Goal: Browse casually: Explore the website without a specific task or goal

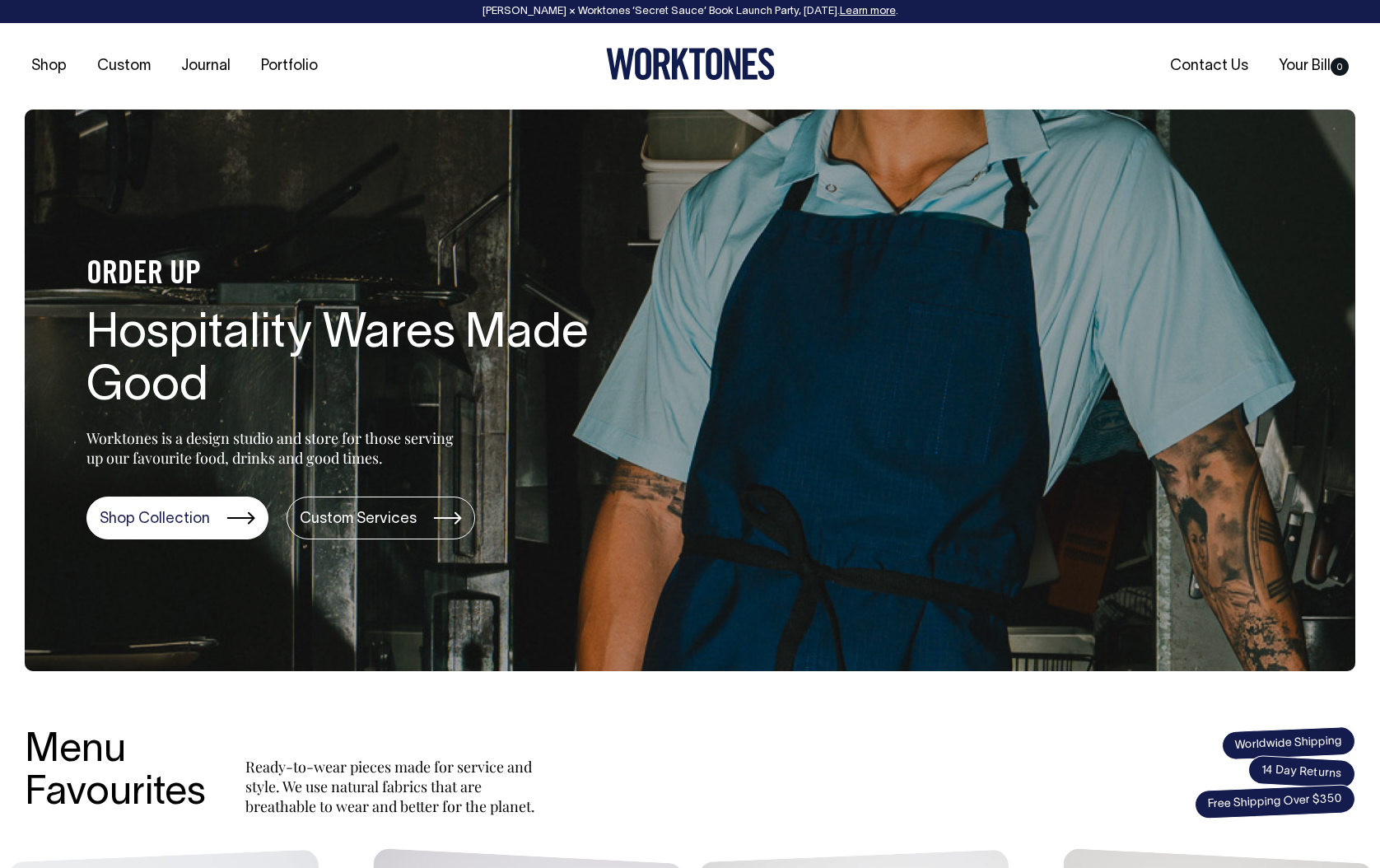
click at [90, 70] on li "Custom" at bounding box center [123, 66] width 67 height 16
click at [186, 36] on div "Shop Custom Journal Portfolio Contact Us Your Bill 0" at bounding box center [690, 67] width 1380 height 87
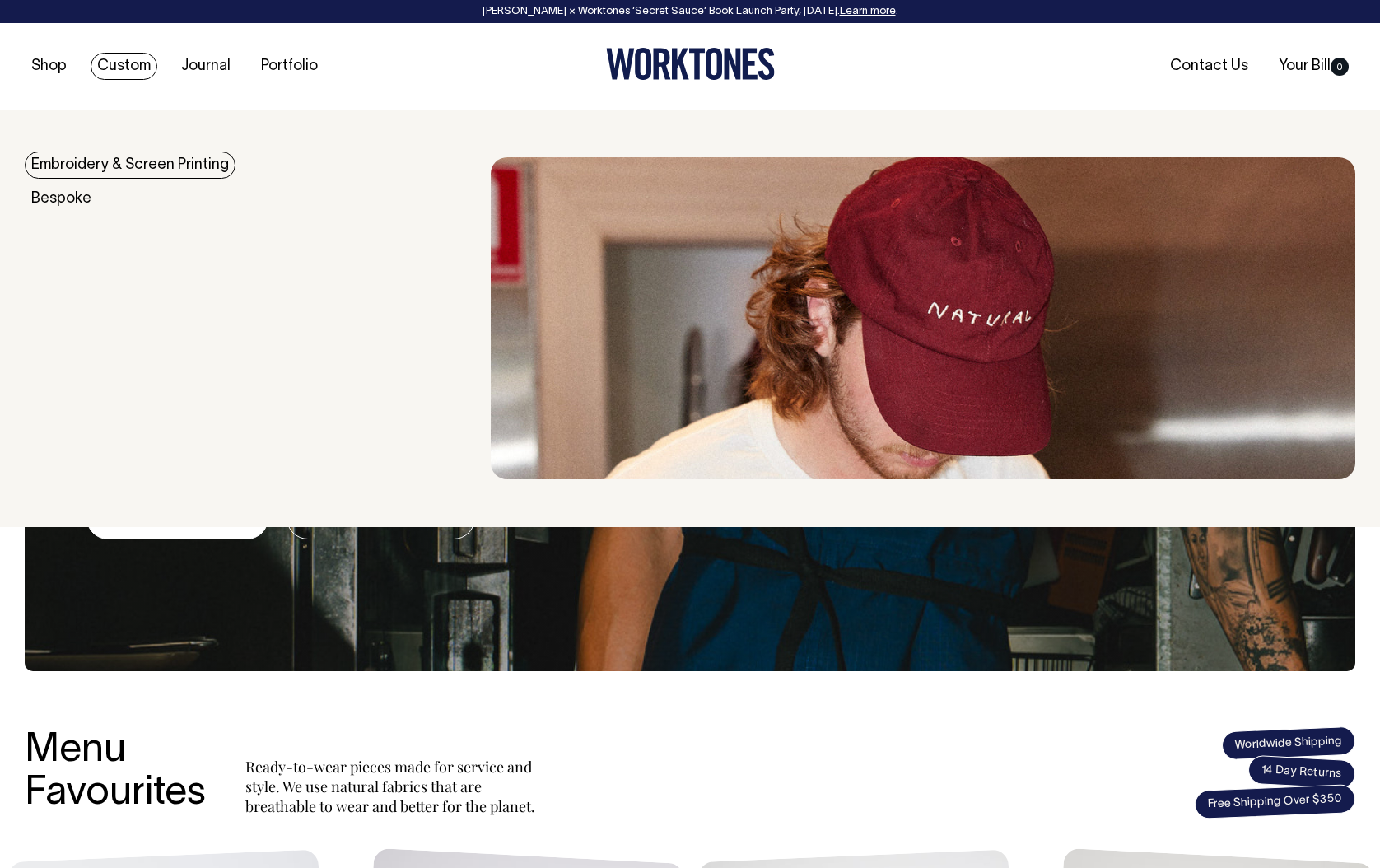
click at [118, 67] on link "Custom" at bounding box center [123, 66] width 67 height 27
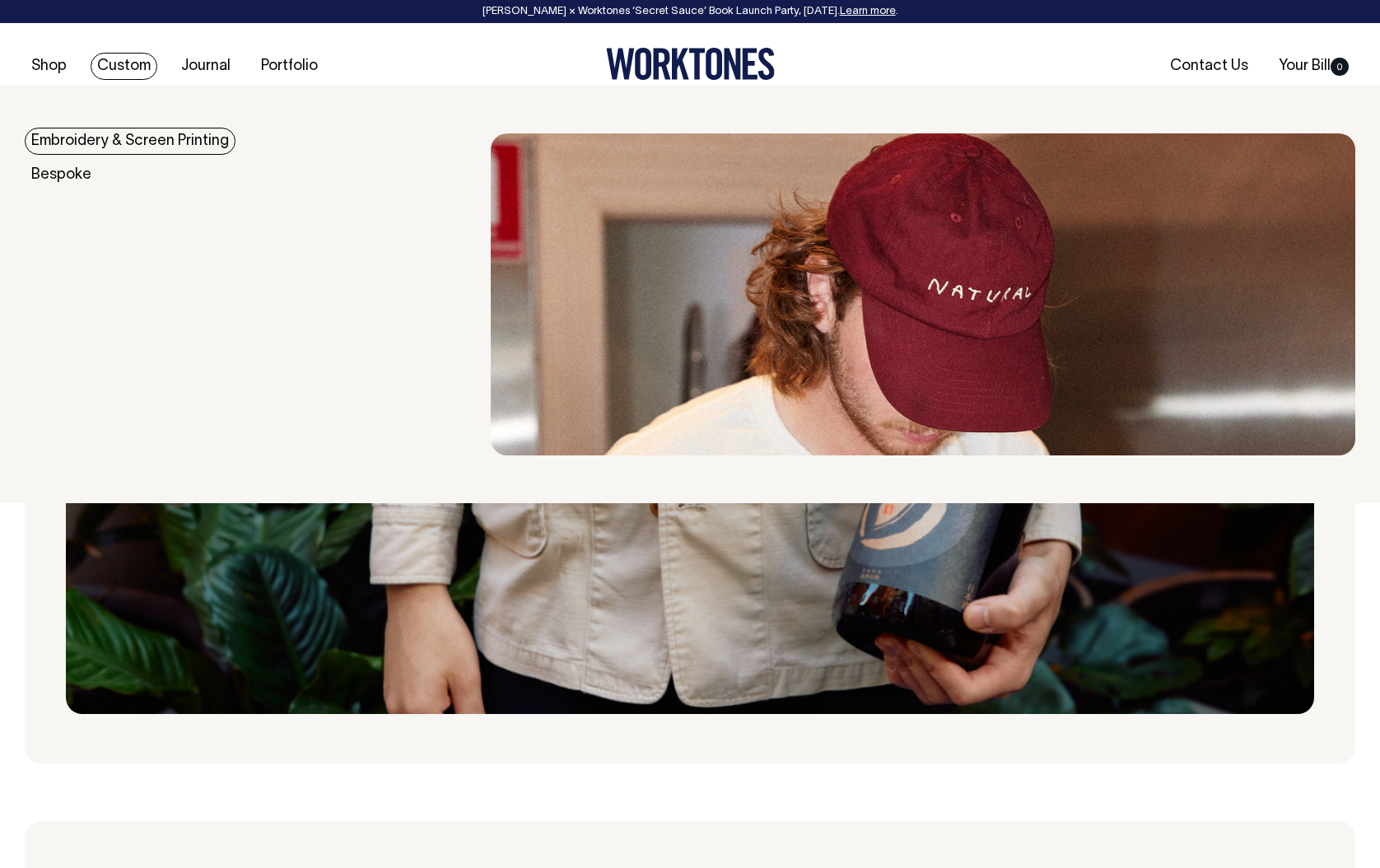
scroll to position [830, 0]
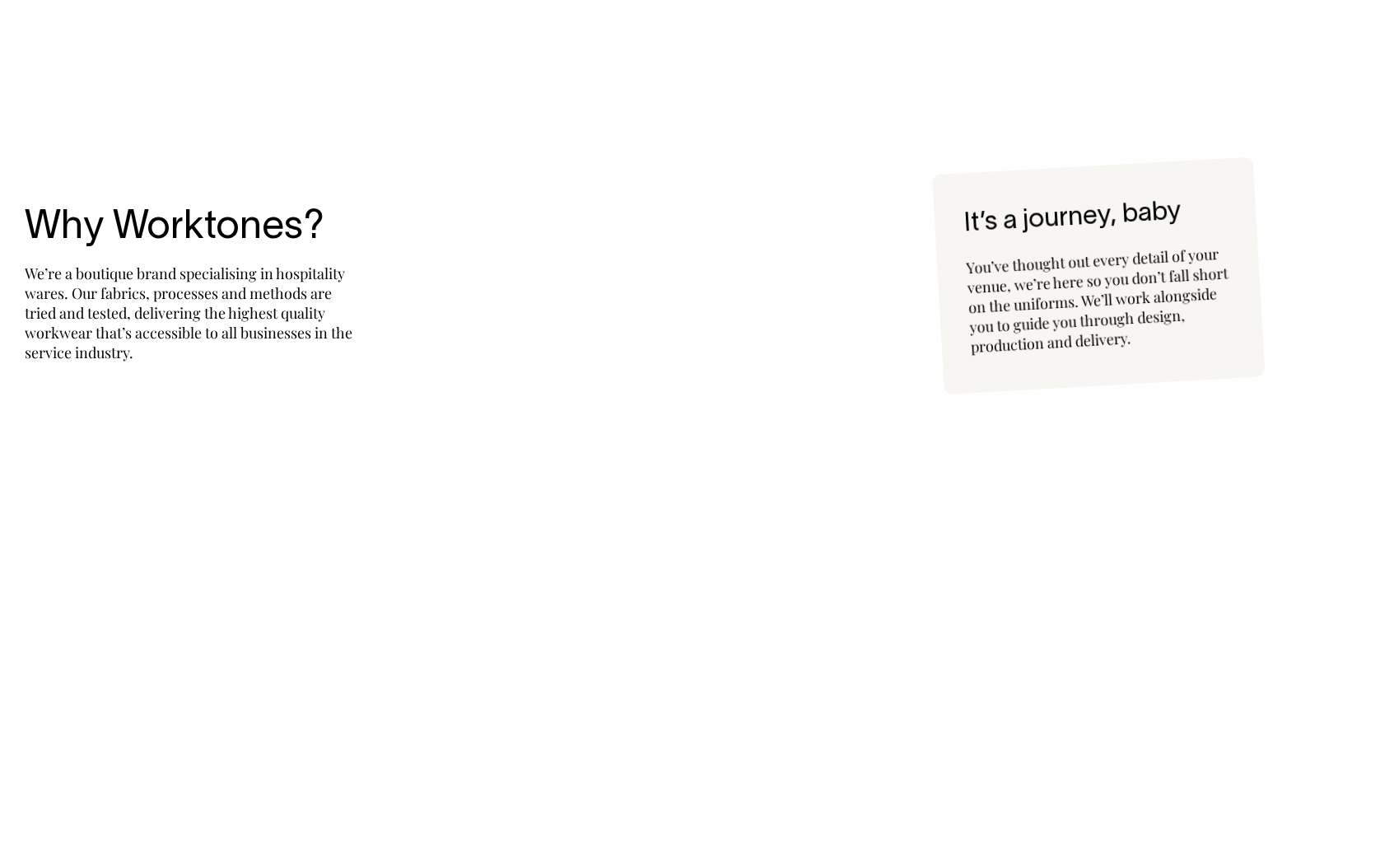
scroll to position [3597, 0]
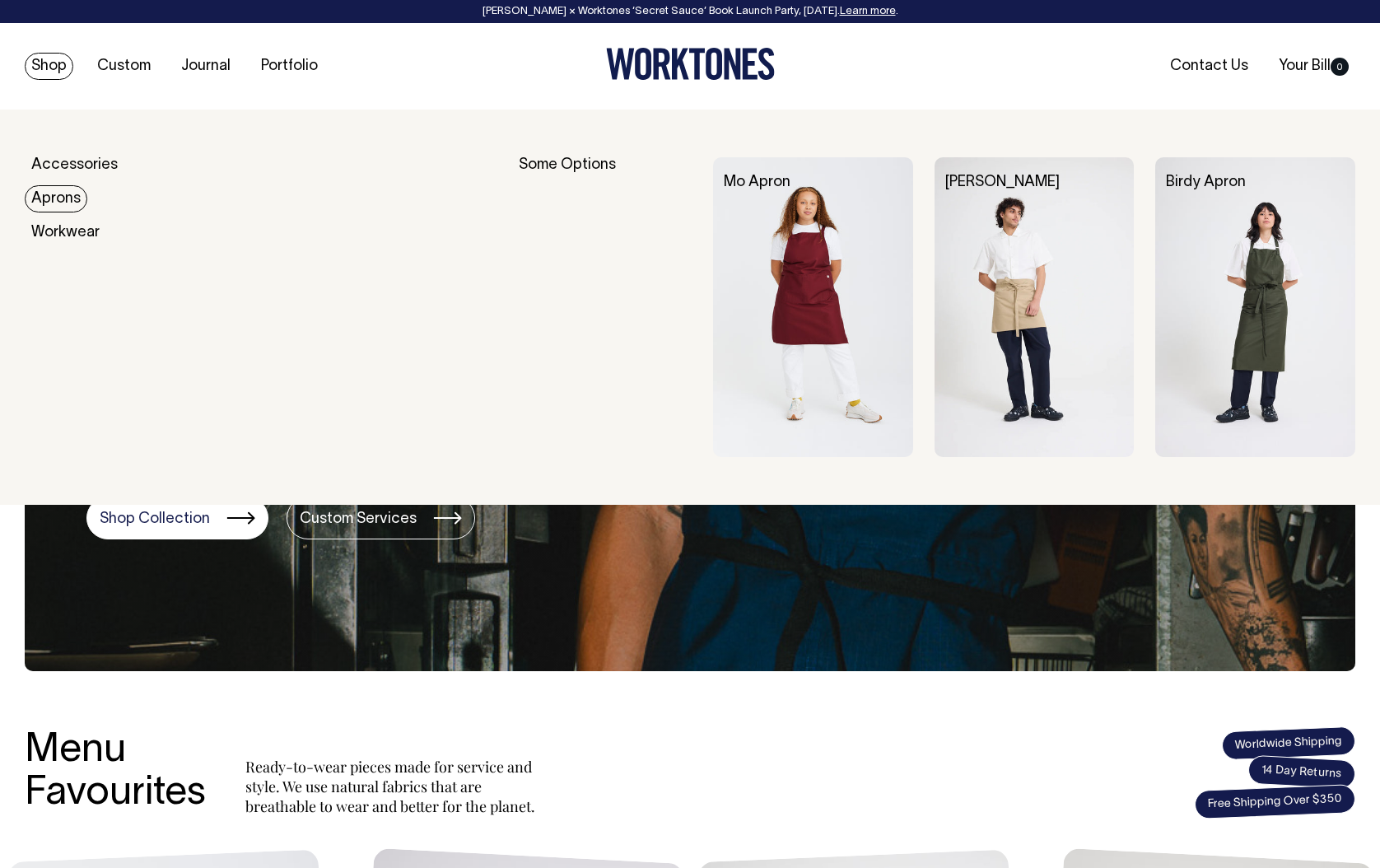
click at [58, 192] on link "Aprons" at bounding box center [56, 199] width 62 height 27
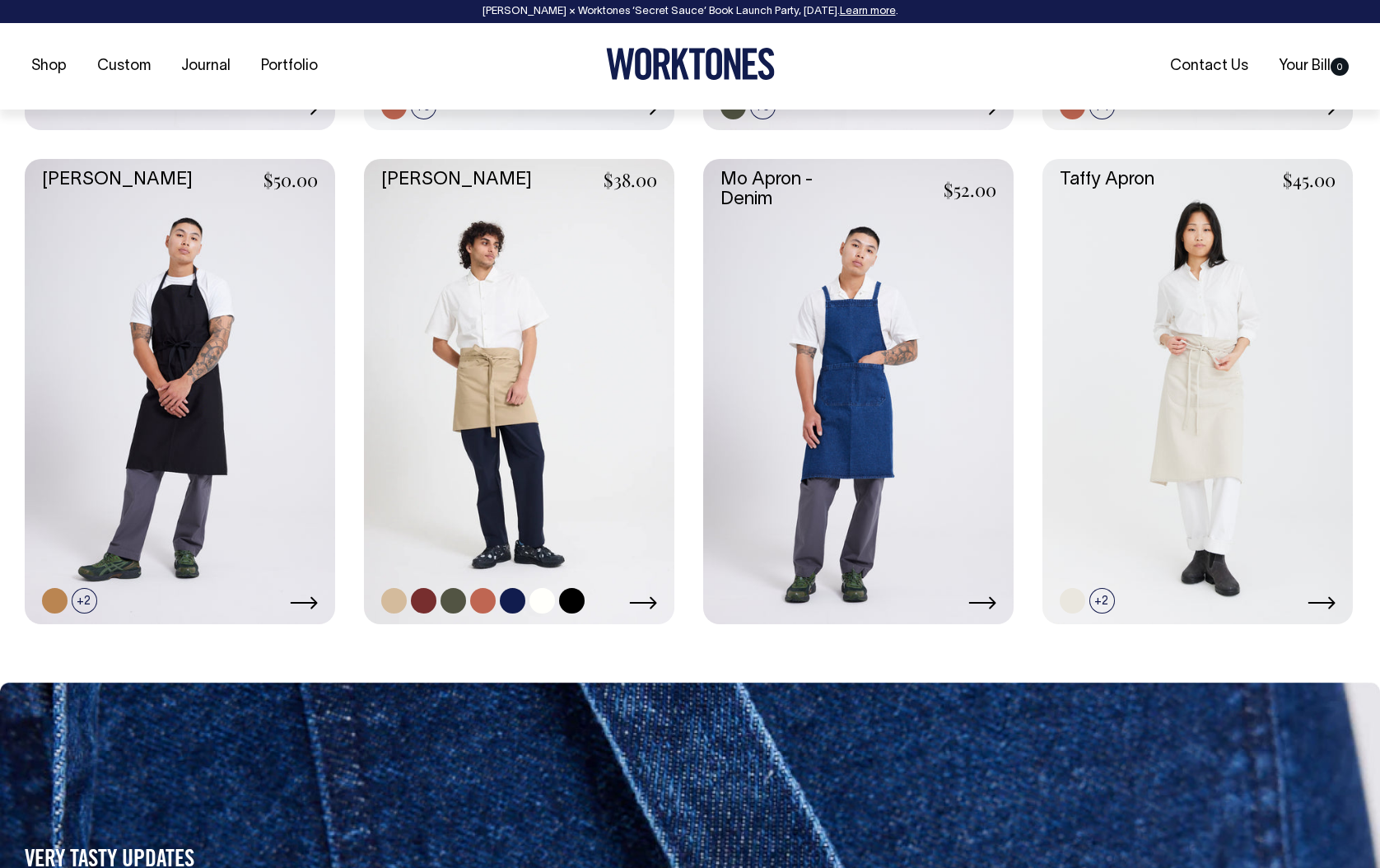
click at [409, 481] on link at bounding box center [520, 391] width 311 height 466
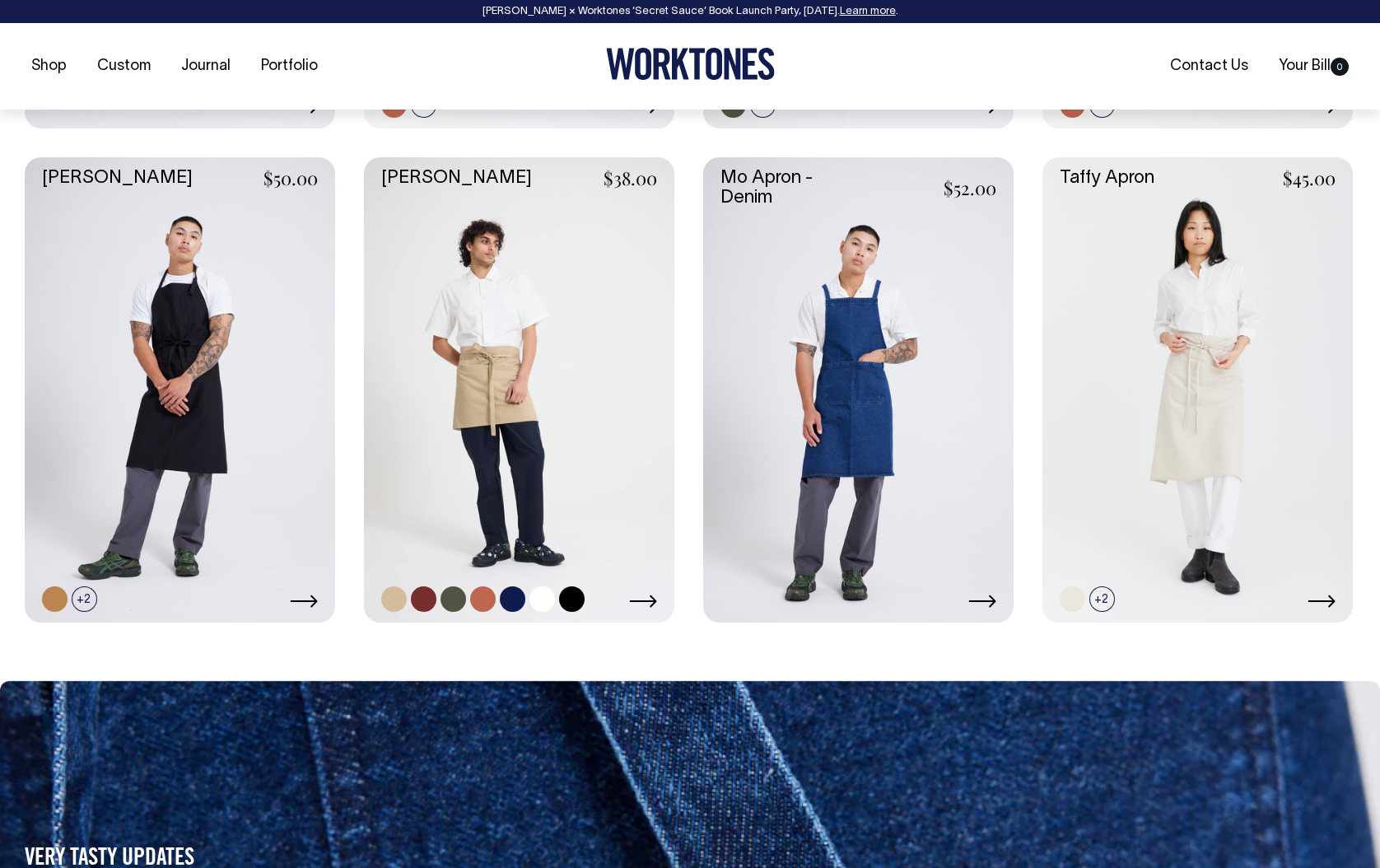
scroll to position [1158, 0]
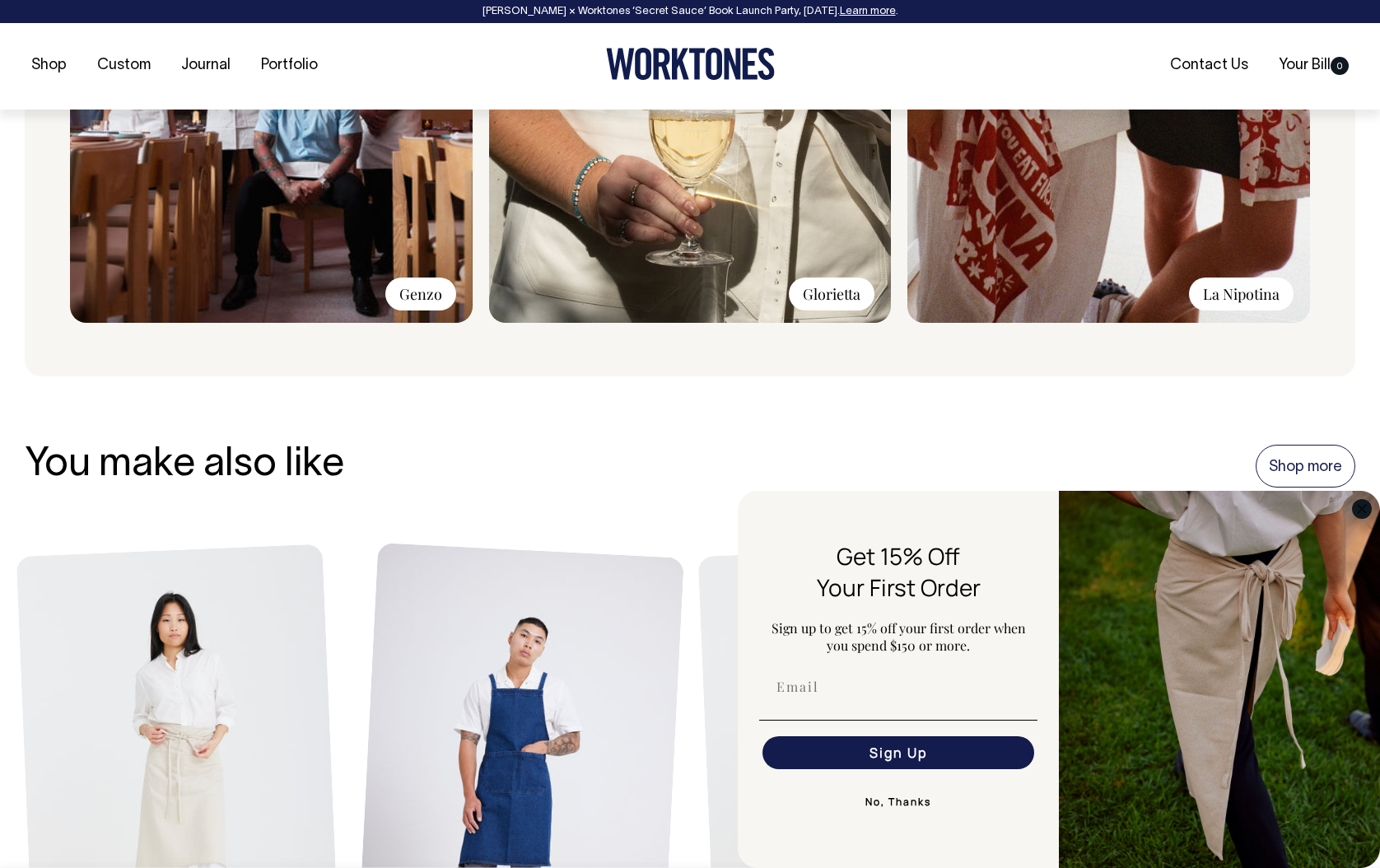
scroll to position [1414, 0]
click at [1357, 506] on circle "Close dialog" at bounding box center [1363, 508] width 19 height 19
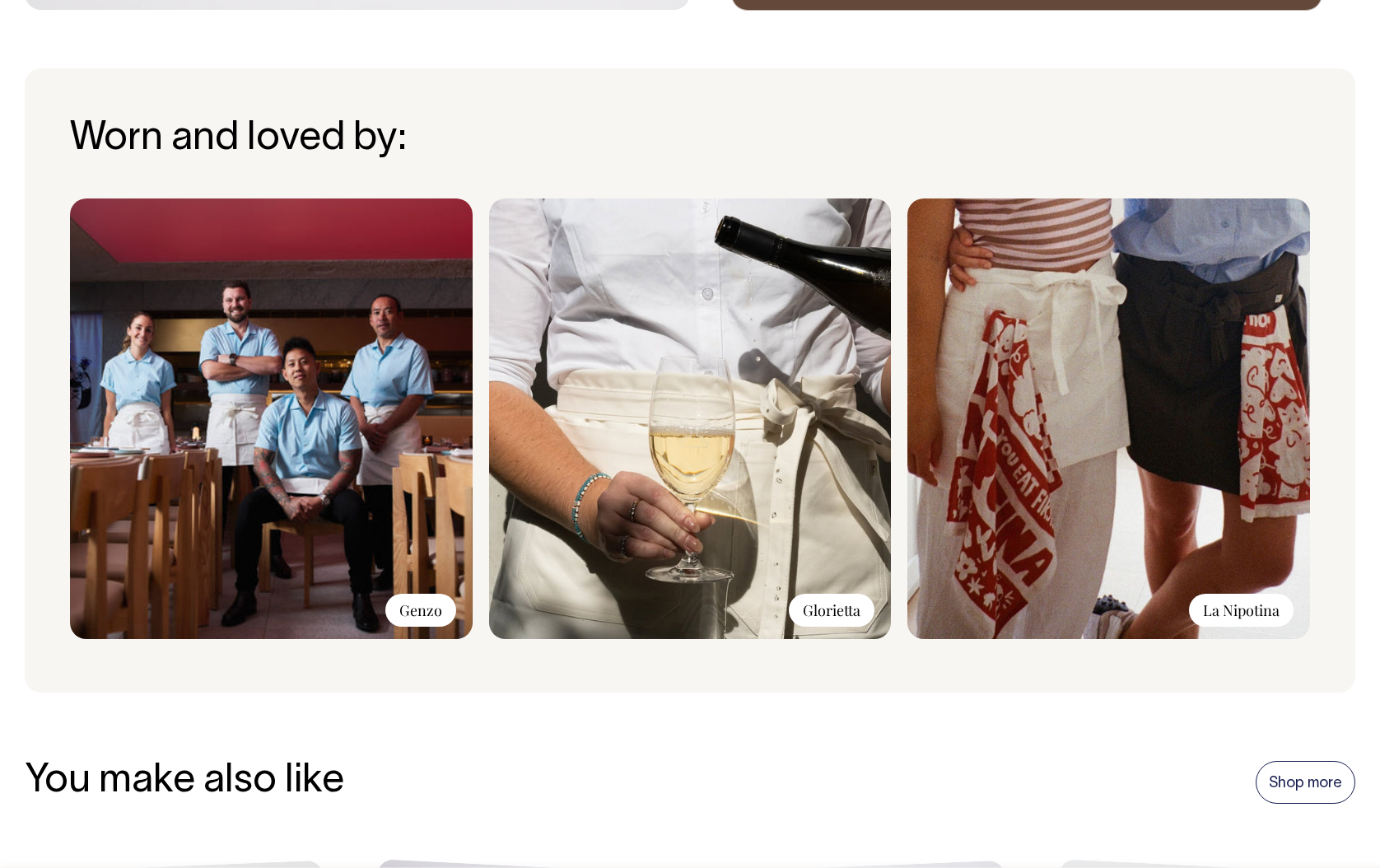
click at [764, 420] on img at bounding box center [690, 419] width 402 height 441
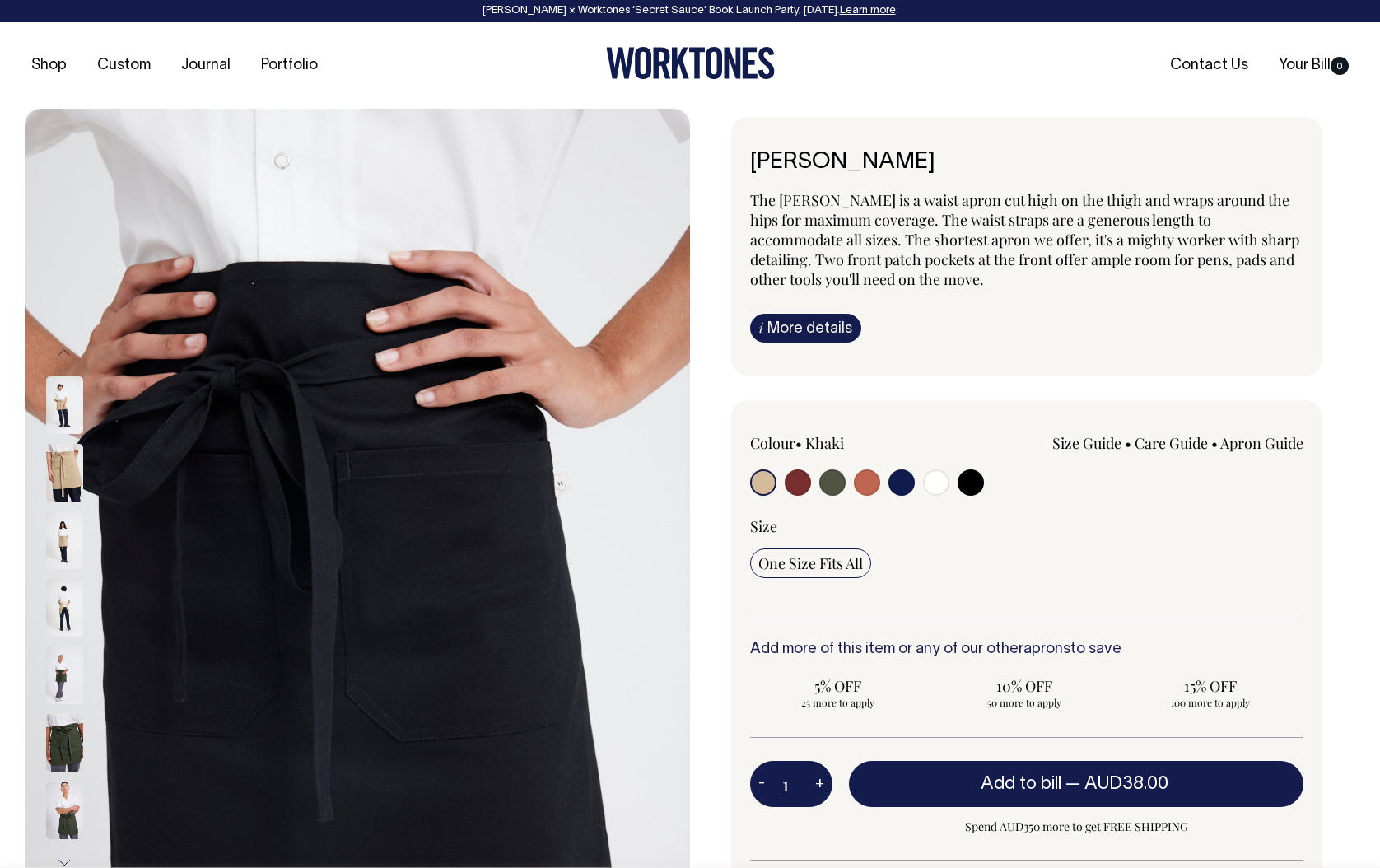
scroll to position [0, 0]
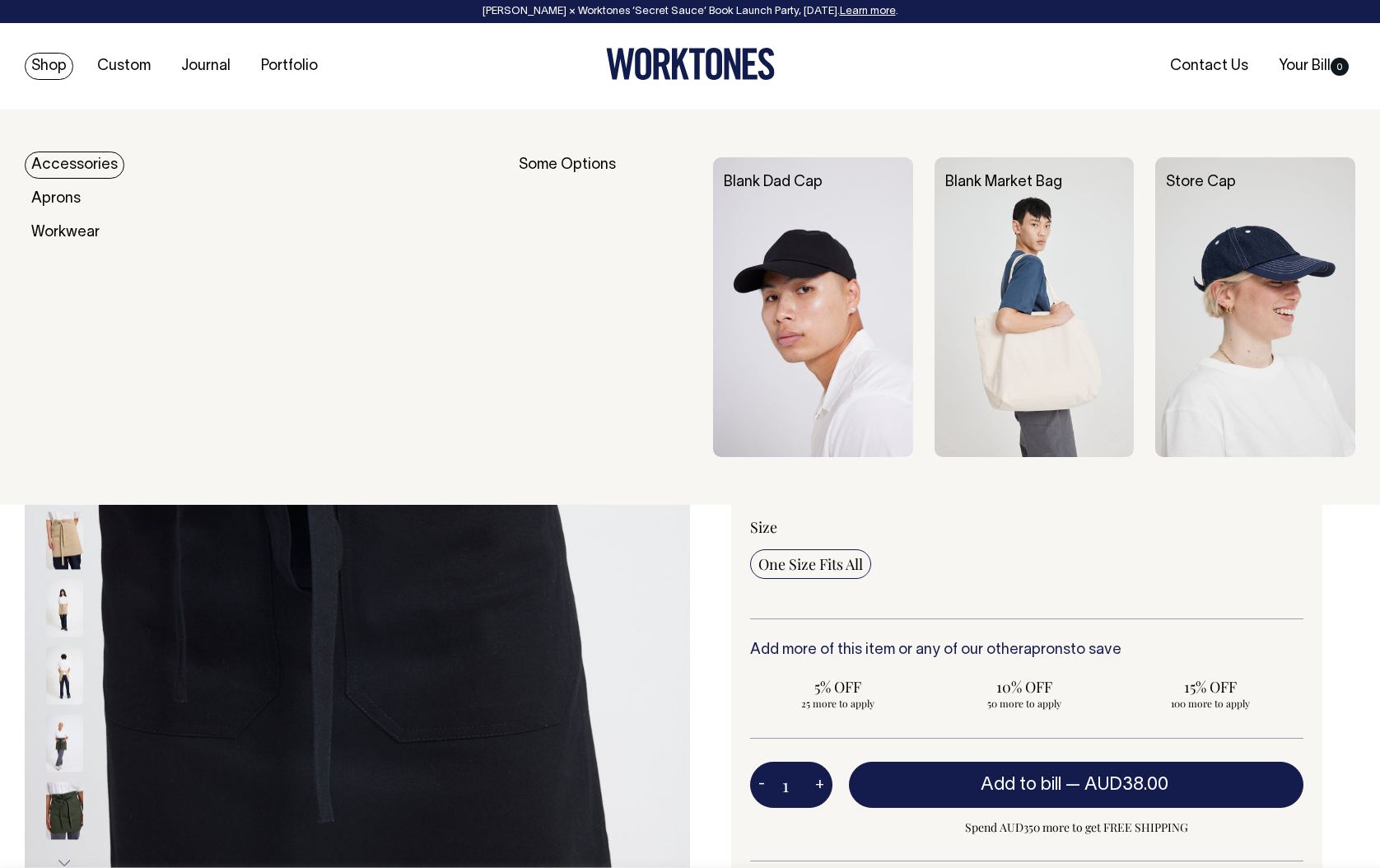
click at [43, 161] on link "Accessories" at bounding box center [74, 165] width 100 height 27
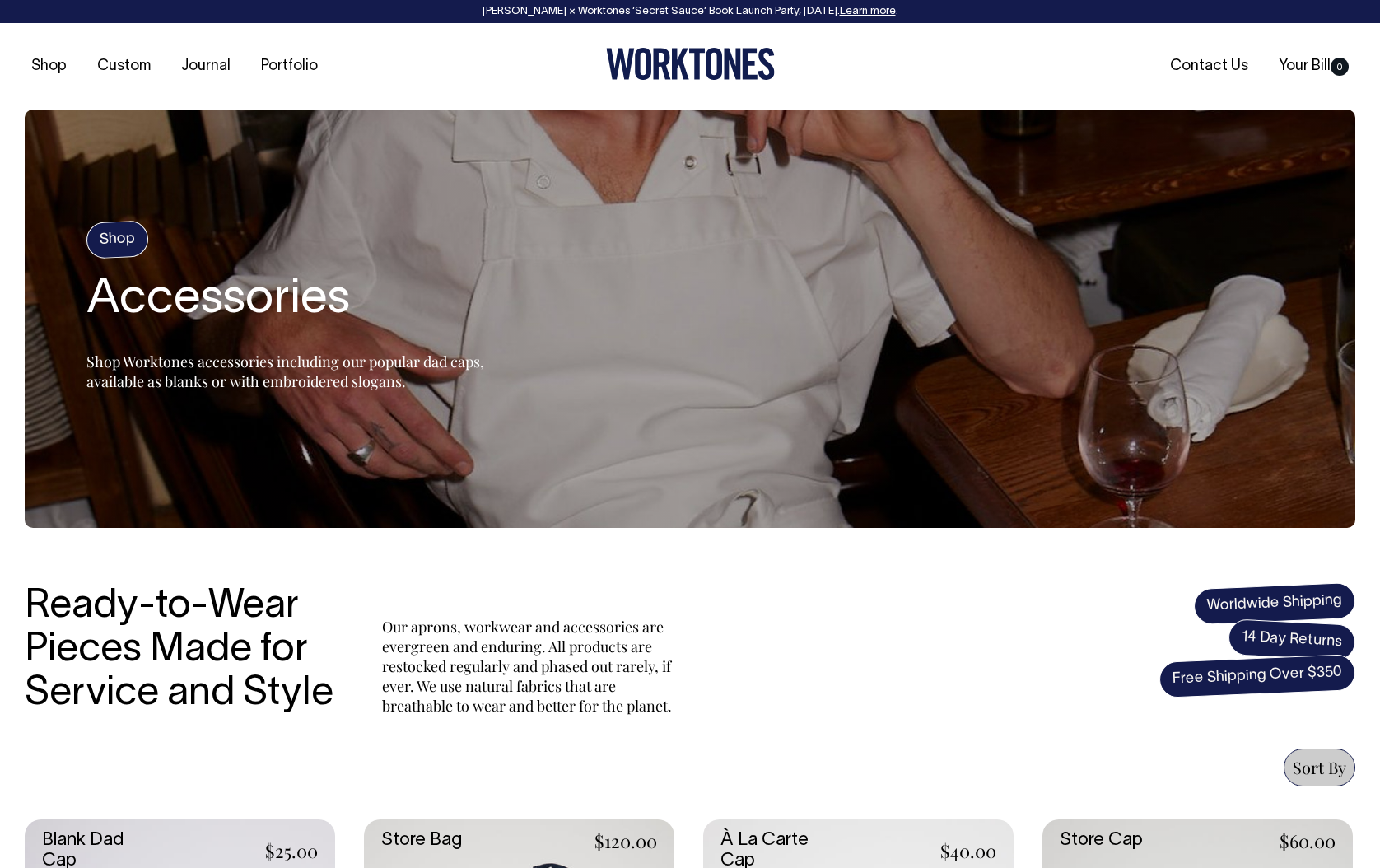
click at [722, 61] on icon at bounding box center [690, 63] width 169 height 32
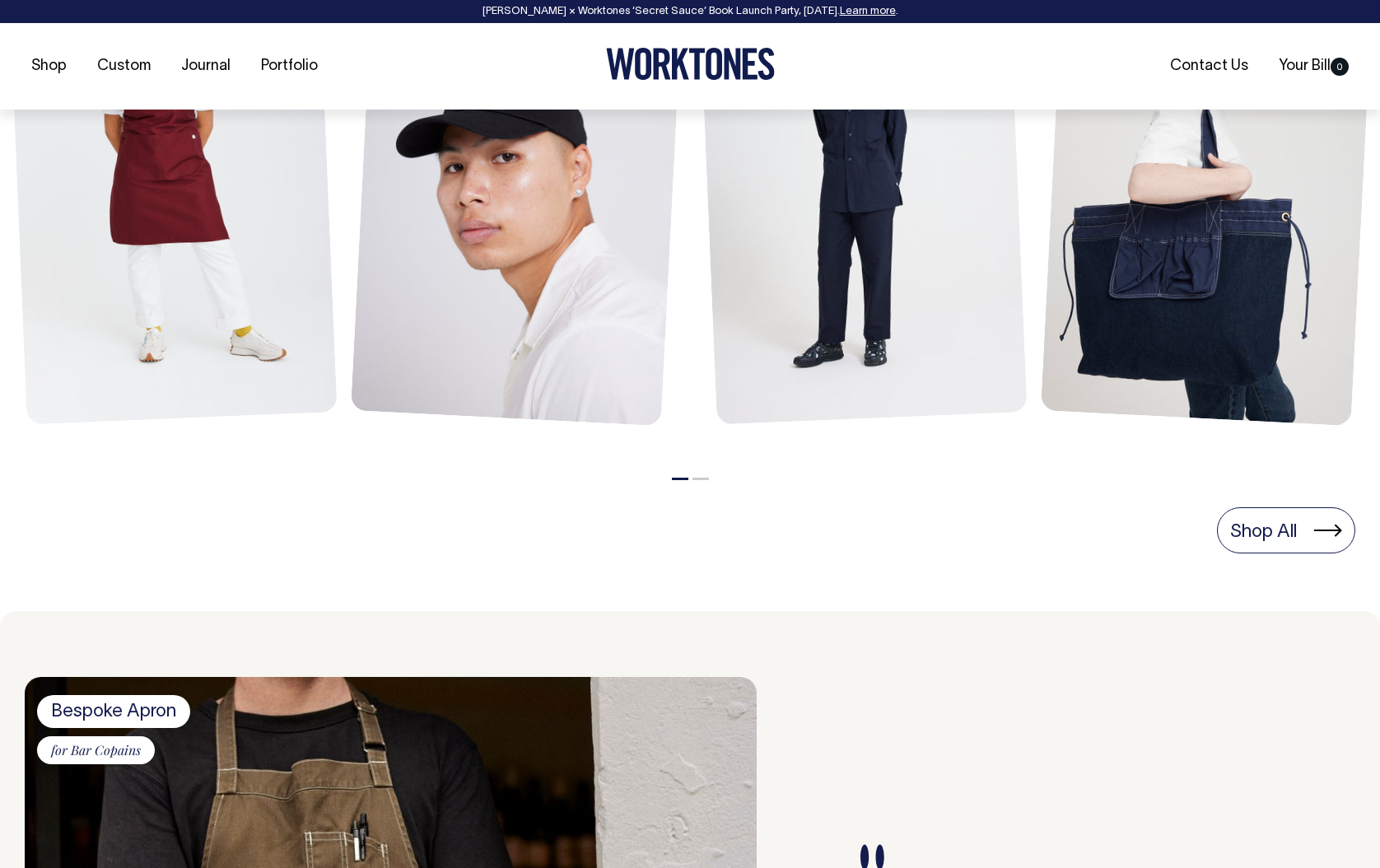
scroll to position [904, 0]
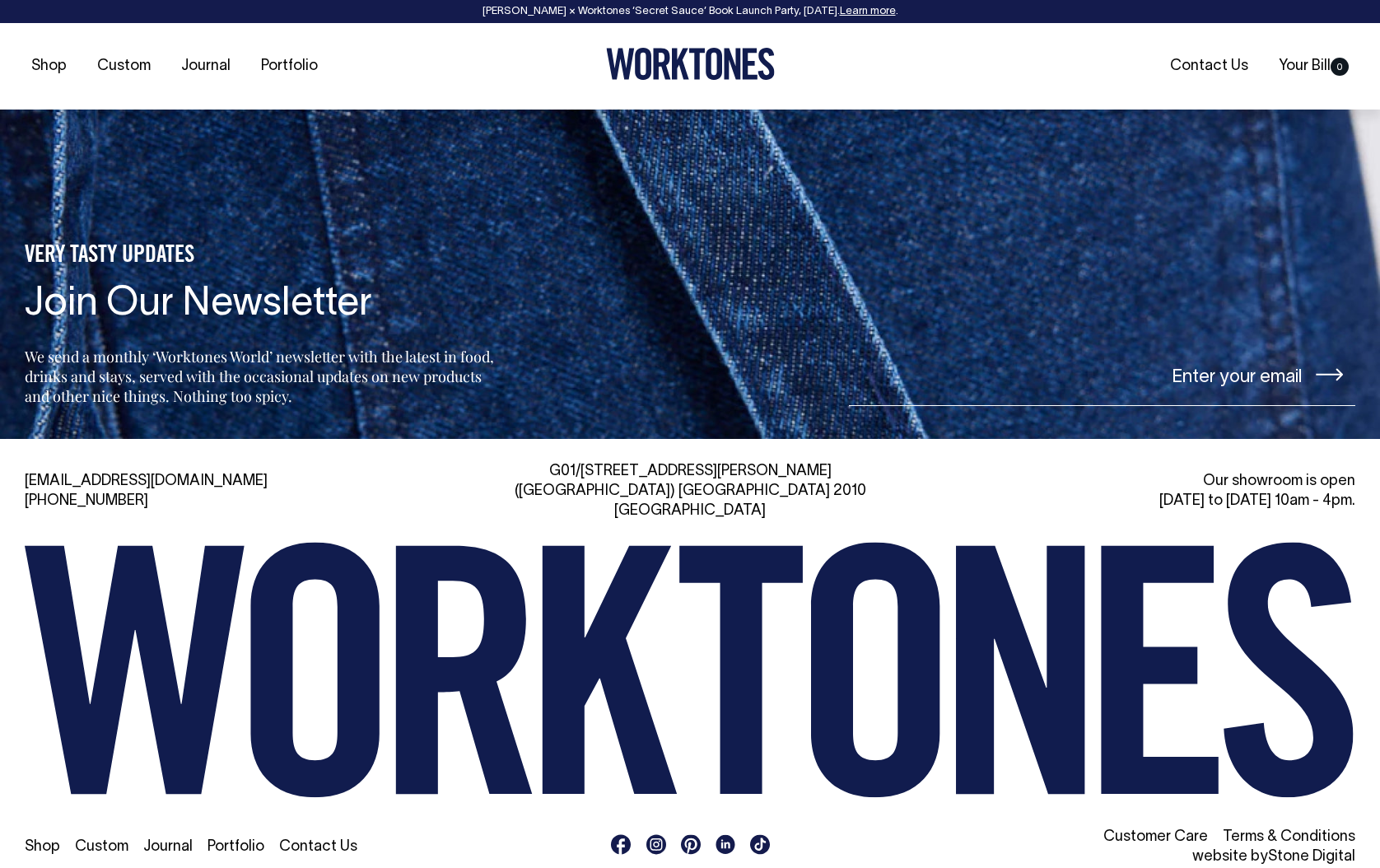
scroll to position [3578, 0]
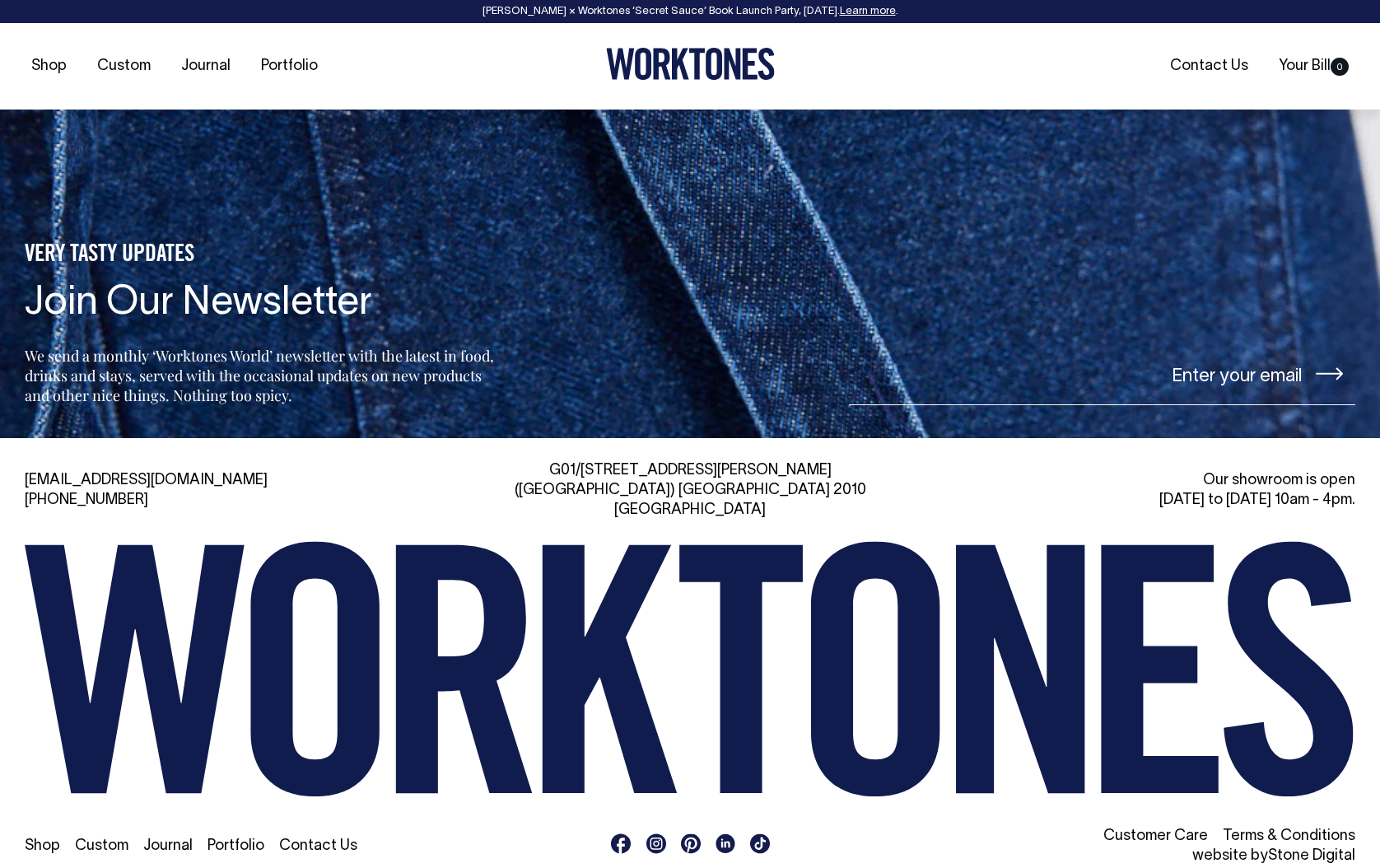
click at [1295, 849] on link "Stone Digital" at bounding box center [1311, 856] width 88 height 14
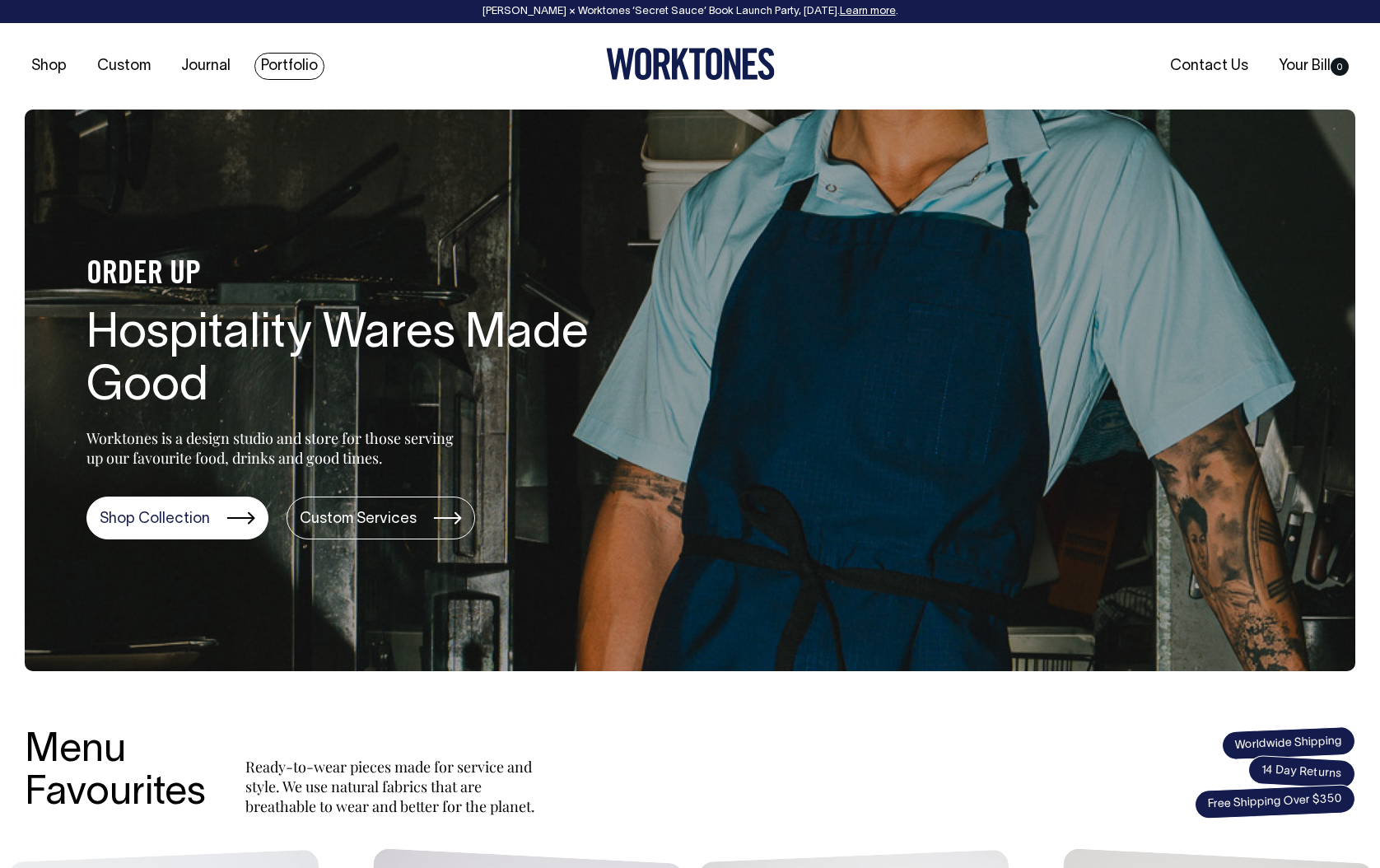
click at [284, 61] on link "Portfolio" at bounding box center [289, 66] width 70 height 27
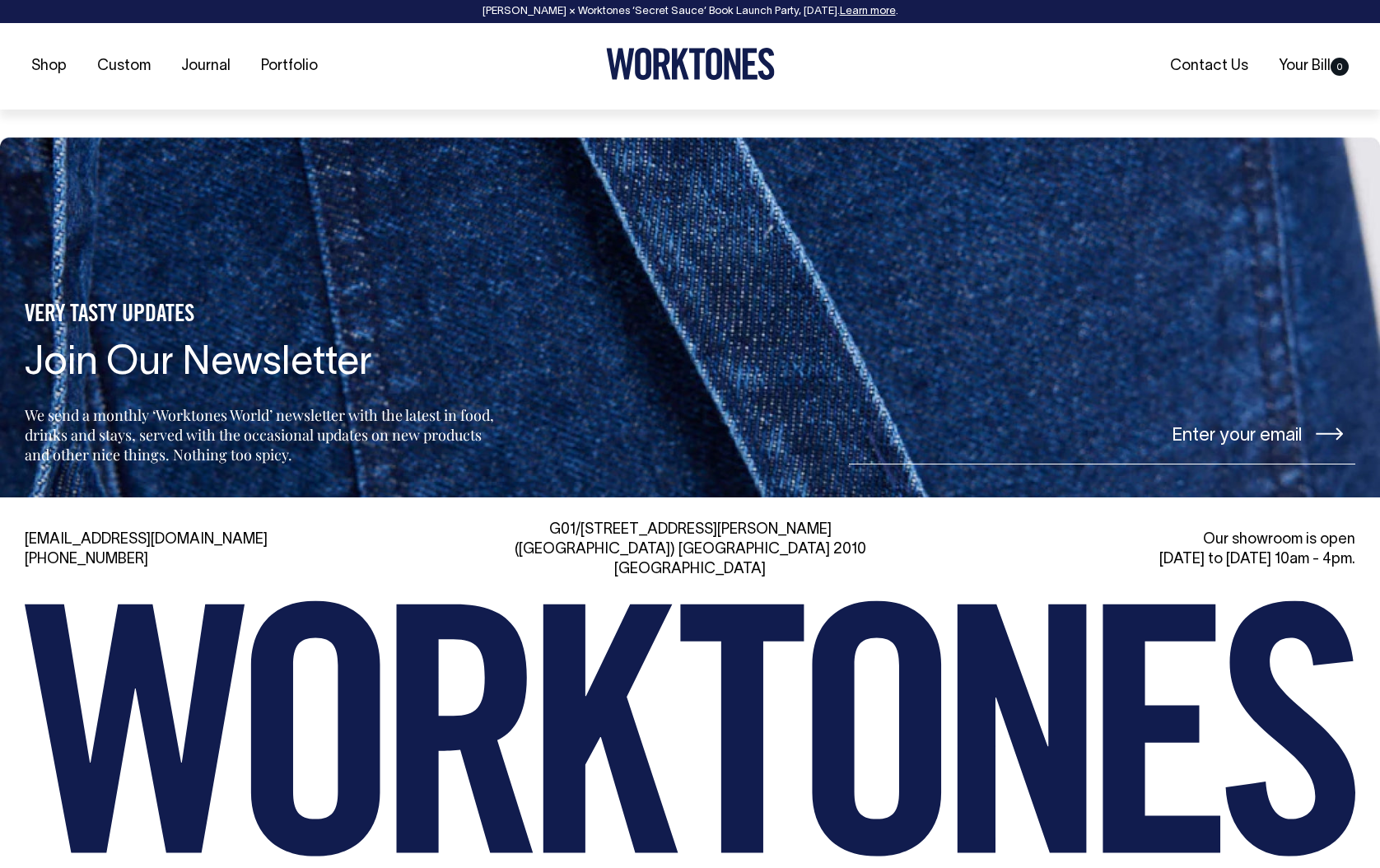
scroll to position [2139, 0]
